Goal: Task Accomplishment & Management: Use online tool/utility

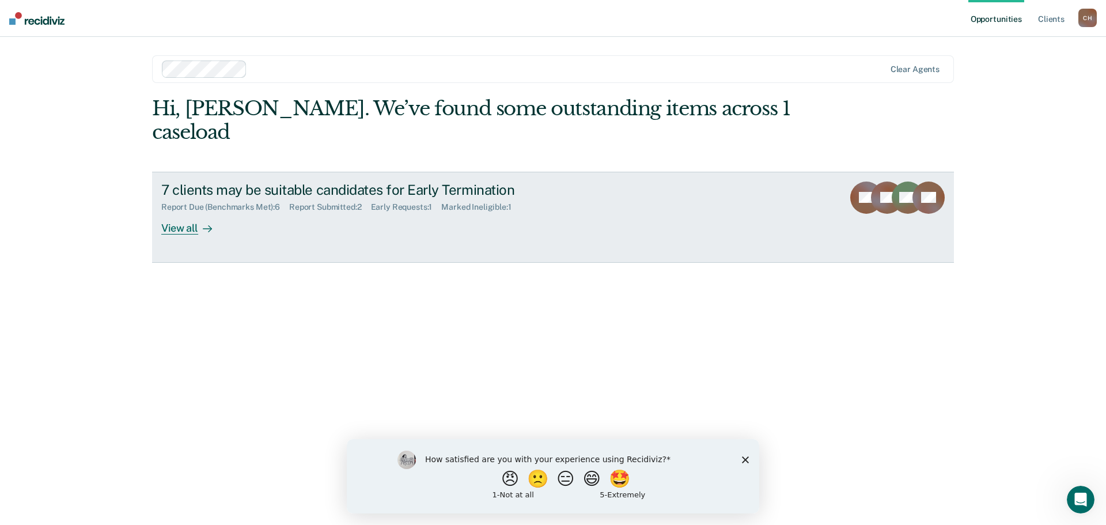
click at [199, 221] on div at bounding box center [205, 227] width 14 height 13
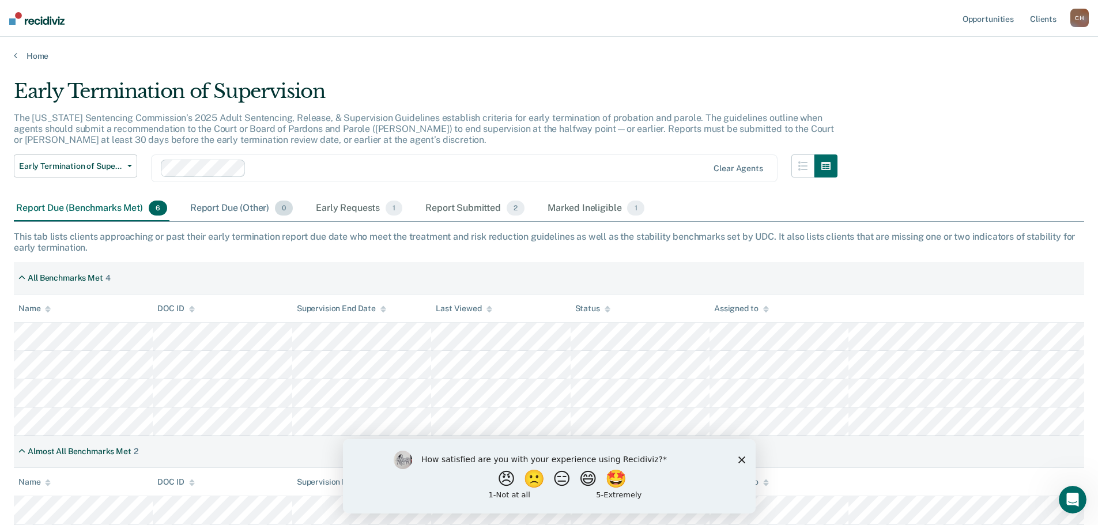
scroll to position [58, 0]
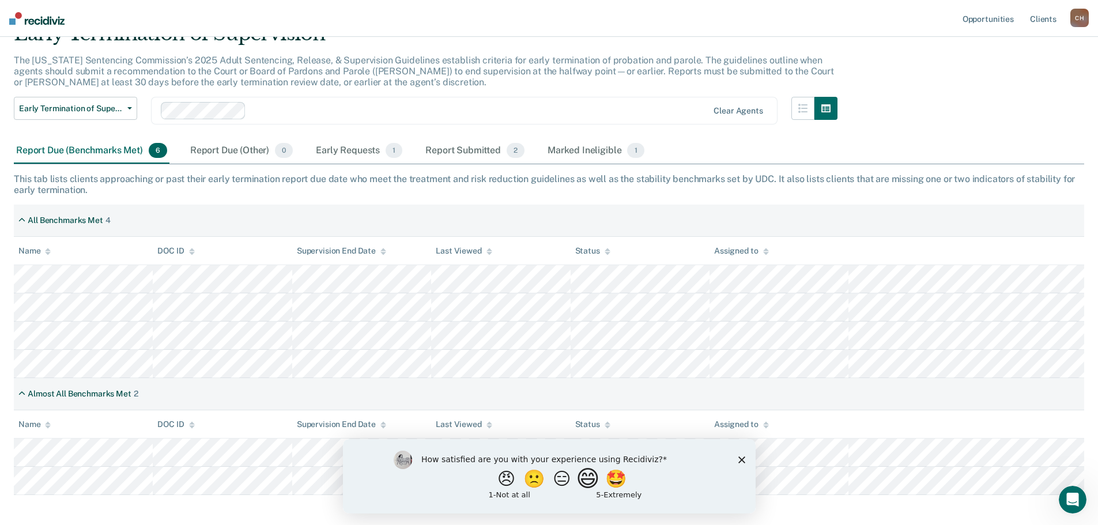
click at [588, 480] on button "😄" at bounding box center [588, 478] width 27 height 23
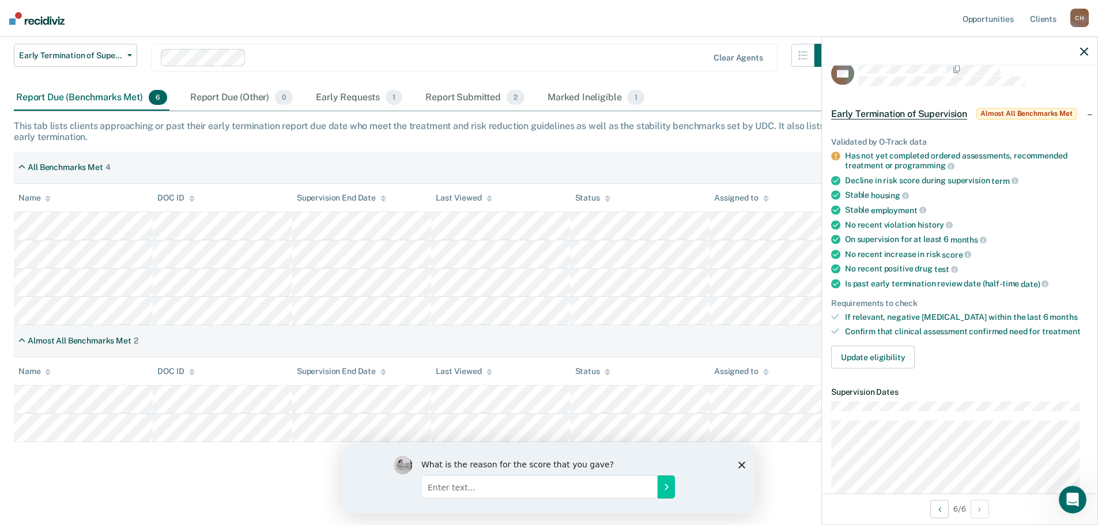
scroll to position [0, 0]
